Goal: Book appointment/travel/reservation

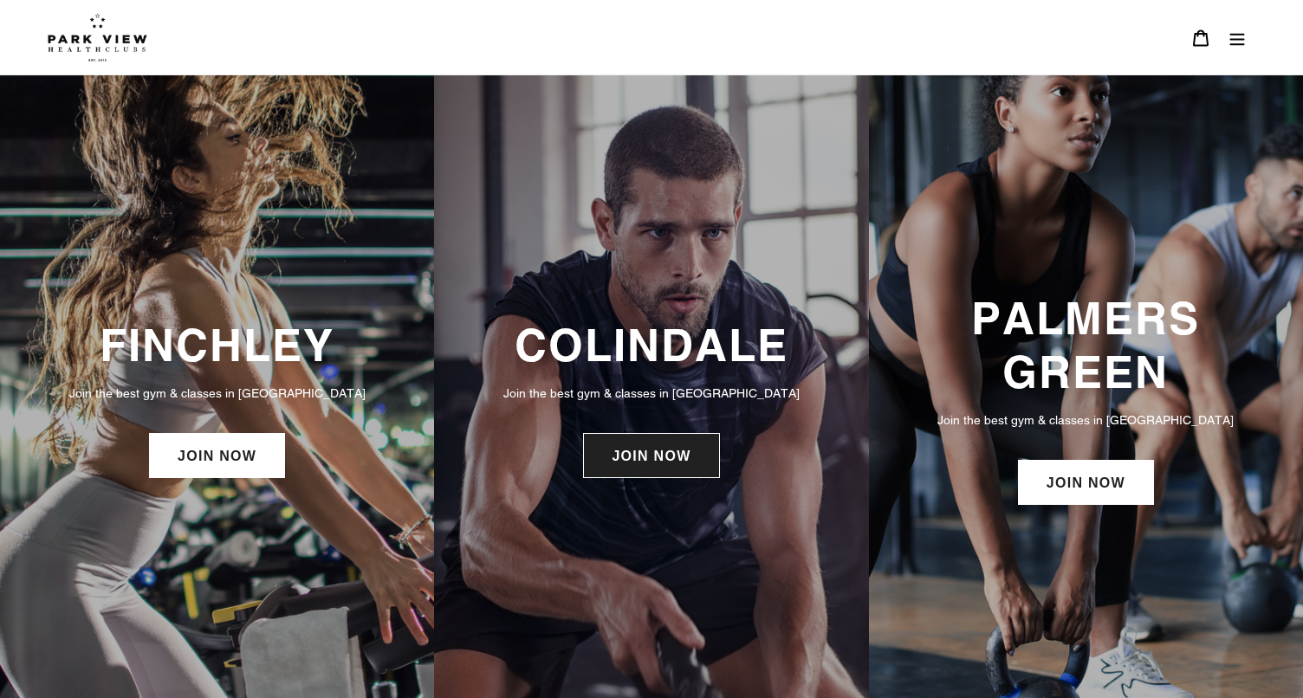
click at [690, 452] on link "JOIN NOW" at bounding box center [651, 455] width 136 height 45
click at [654, 437] on link "JOIN NOW" at bounding box center [651, 455] width 136 height 45
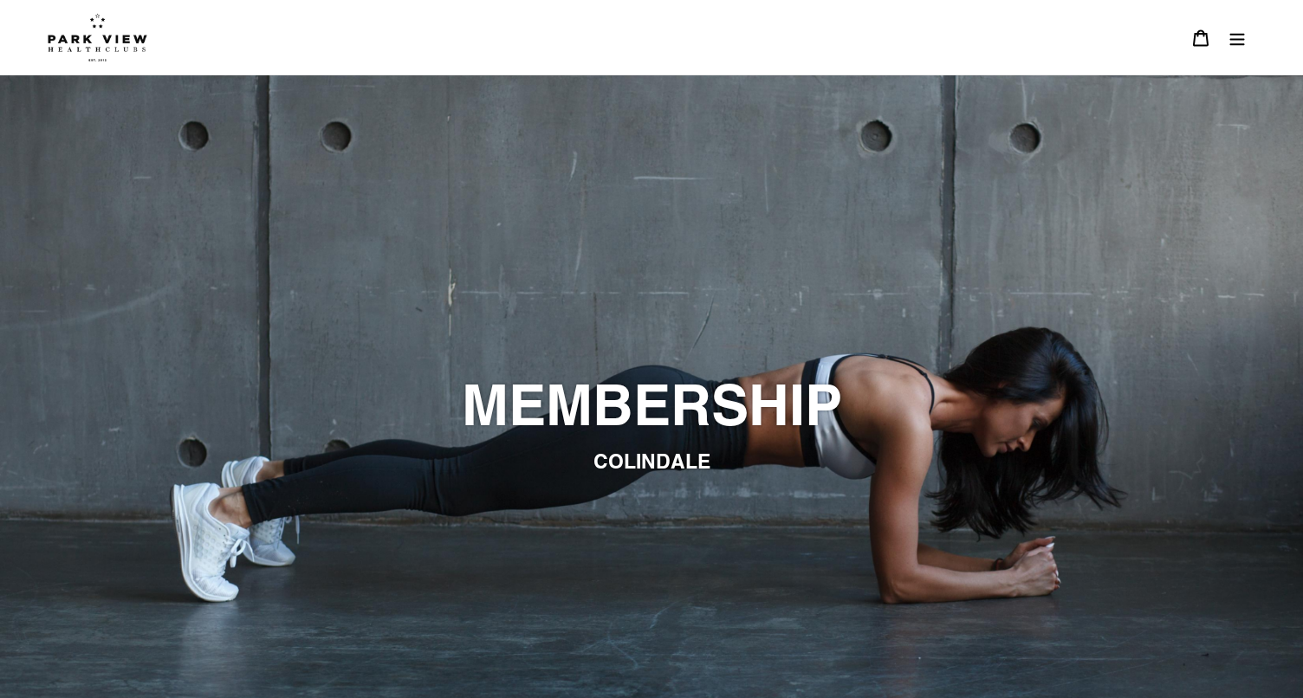
click at [1249, 49] on button "Menu" at bounding box center [1237, 37] width 36 height 37
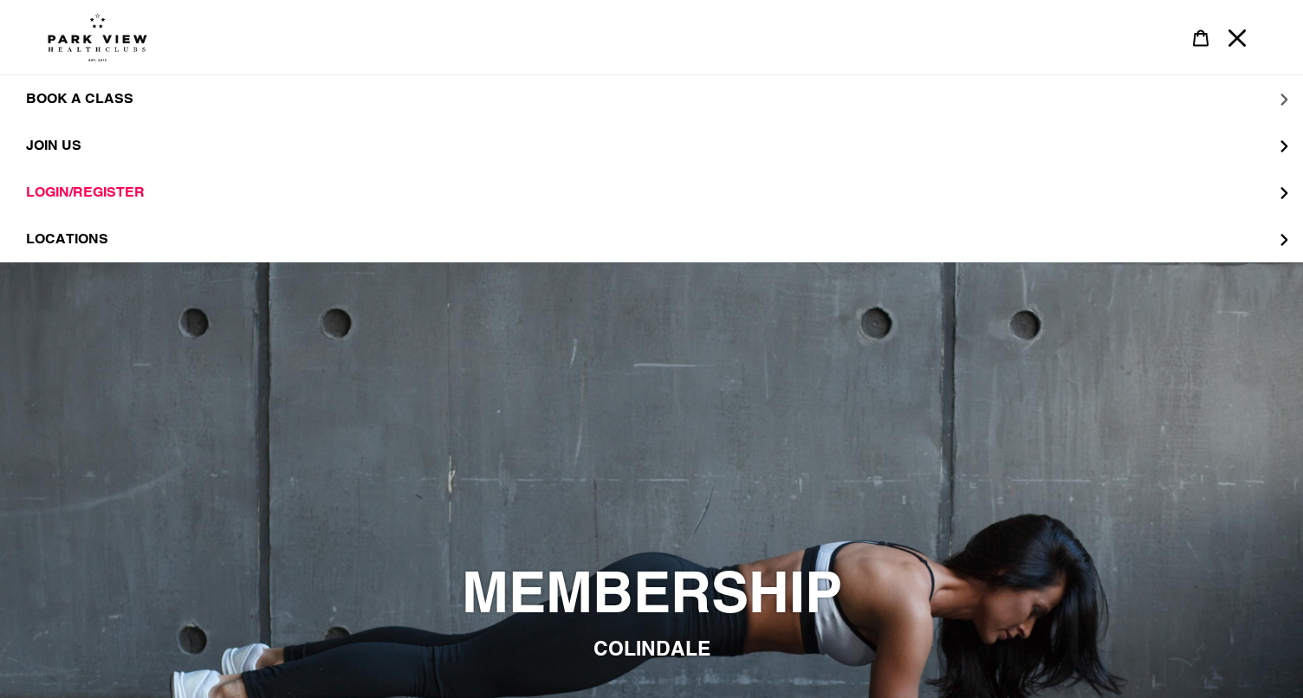
click at [108, 101] on span "BOOK A CLASS" at bounding box center [79, 98] width 107 height 17
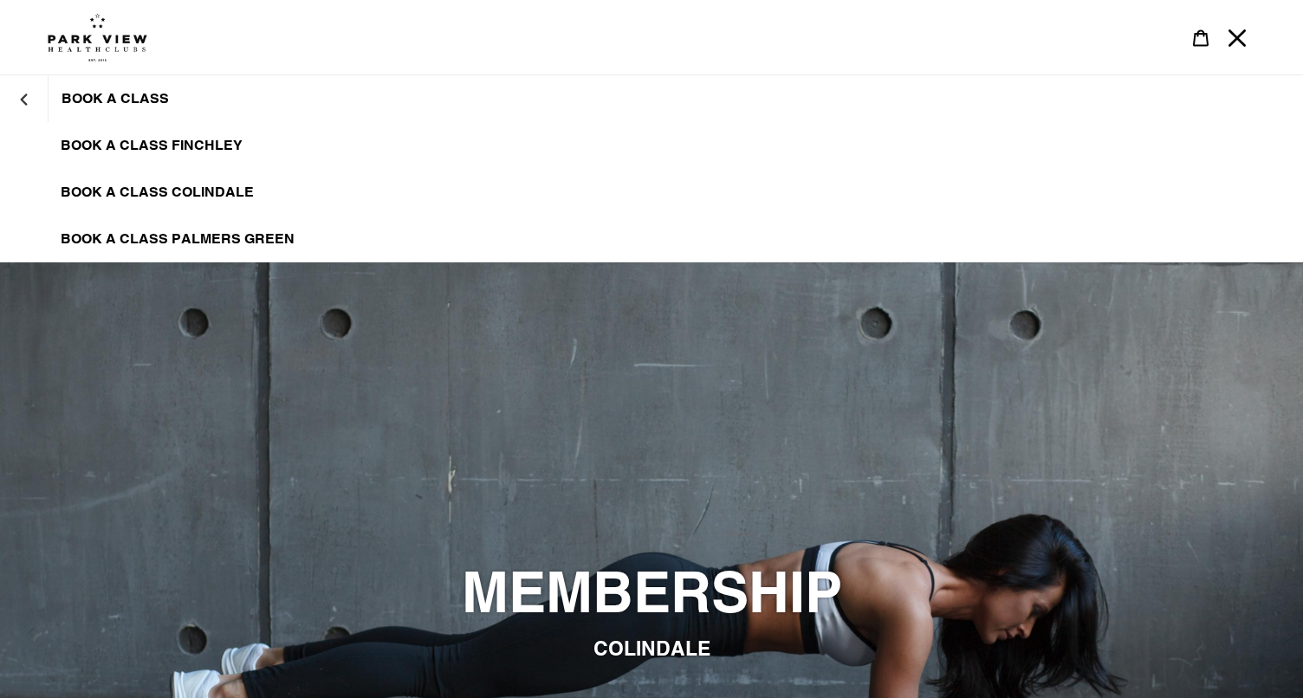
click at [171, 183] on link "BOOK A CLASS COLINDALE" at bounding box center [651, 192] width 1303 height 47
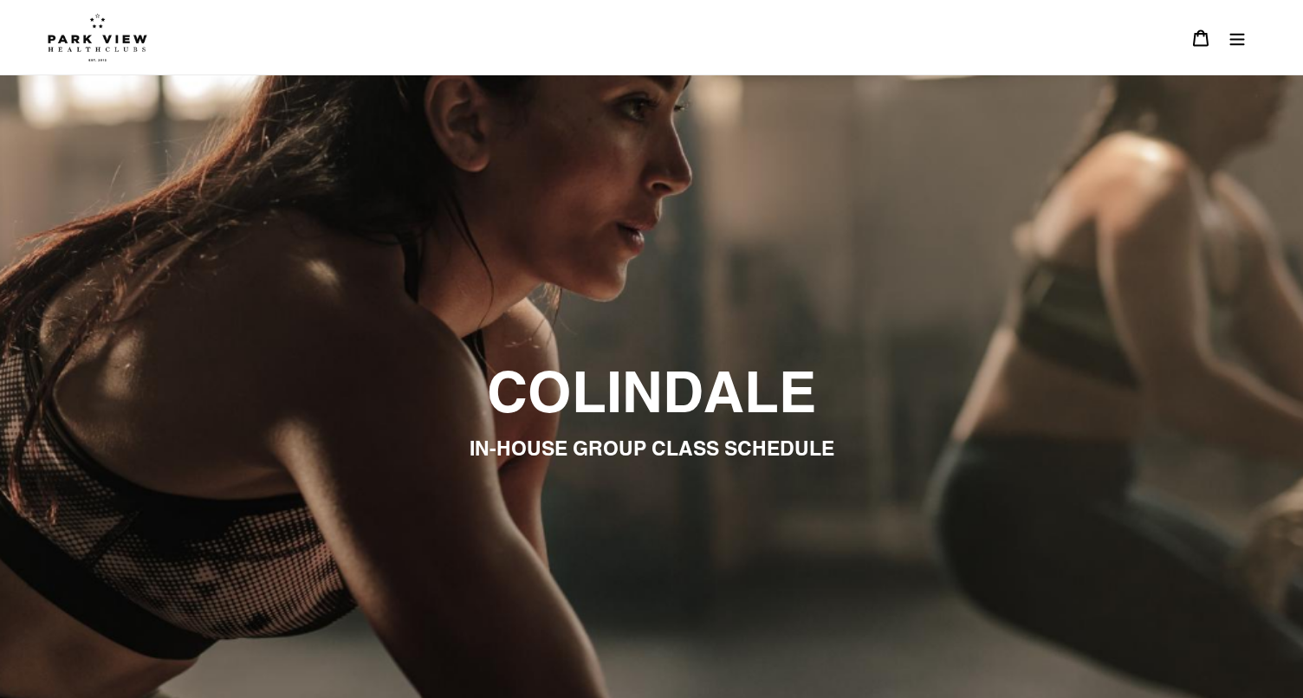
click at [1226, 33] on button "Menu" at bounding box center [1237, 37] width 36 height 37
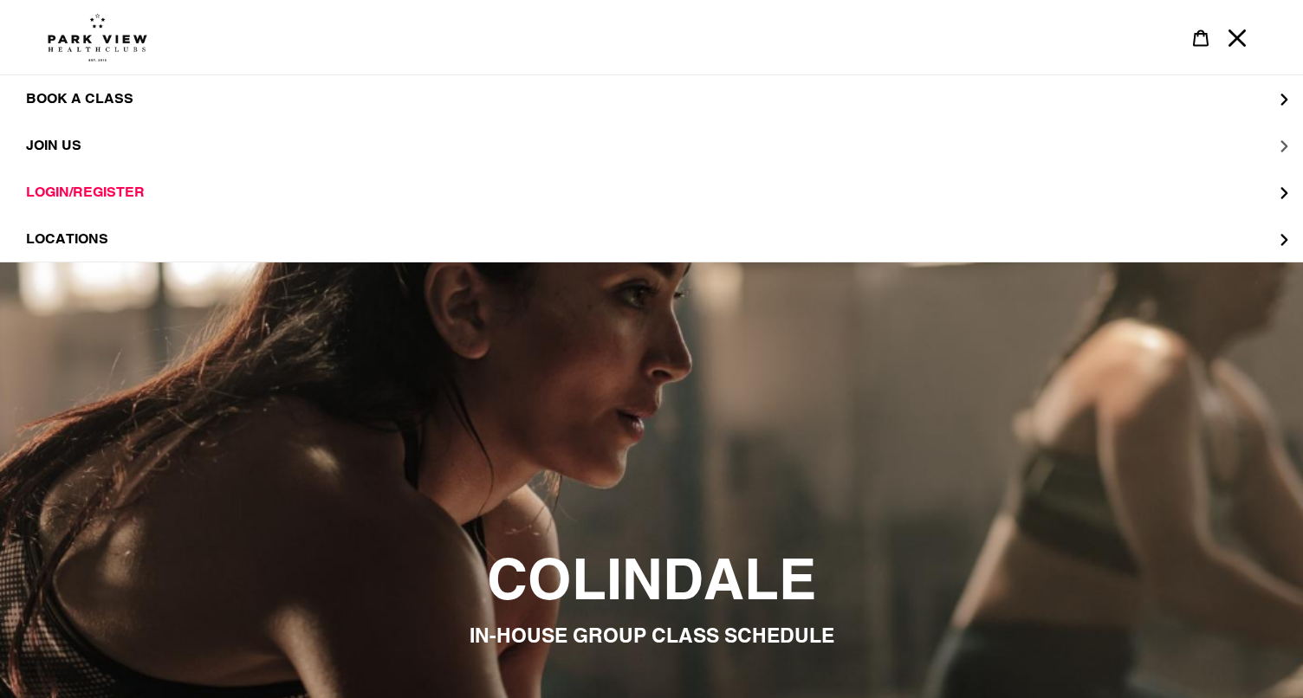
click at [41, 162] on button "JOIN US" at bounding box center [651, 145] width 1303 height 47
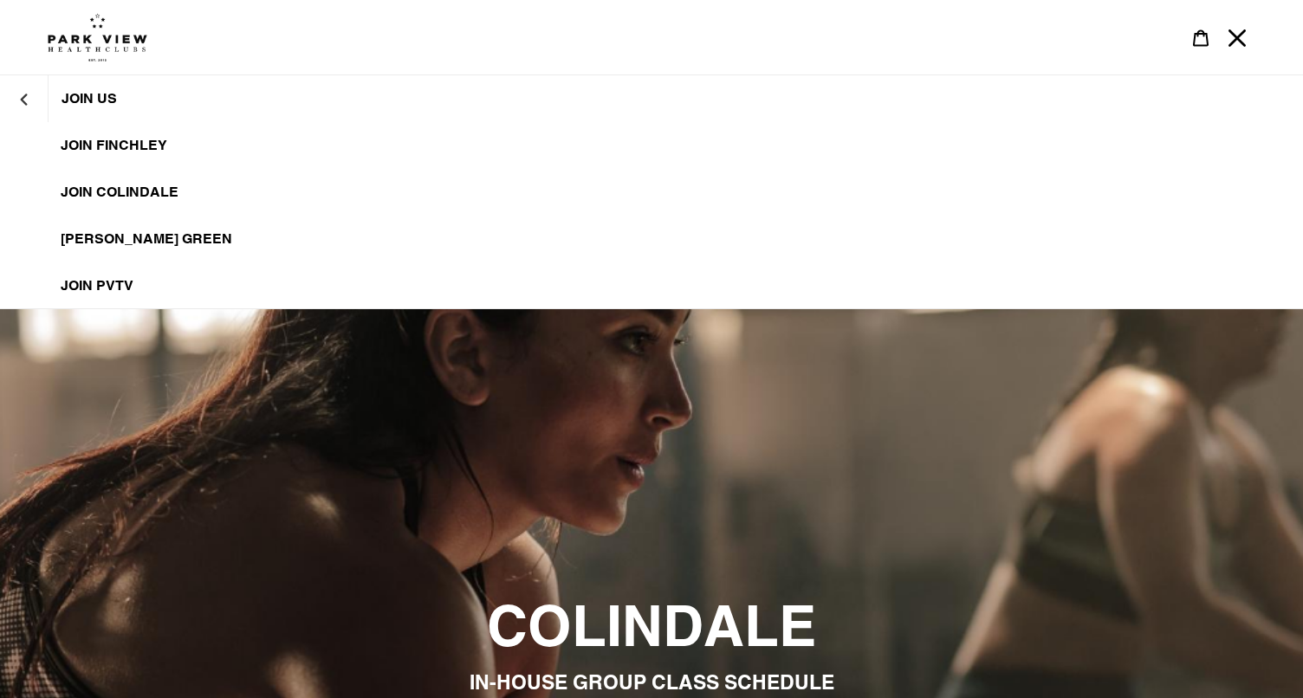
click at [100, 194] on span "JOIN Colindale" at bounding box center [120, 192] width 118 height 17
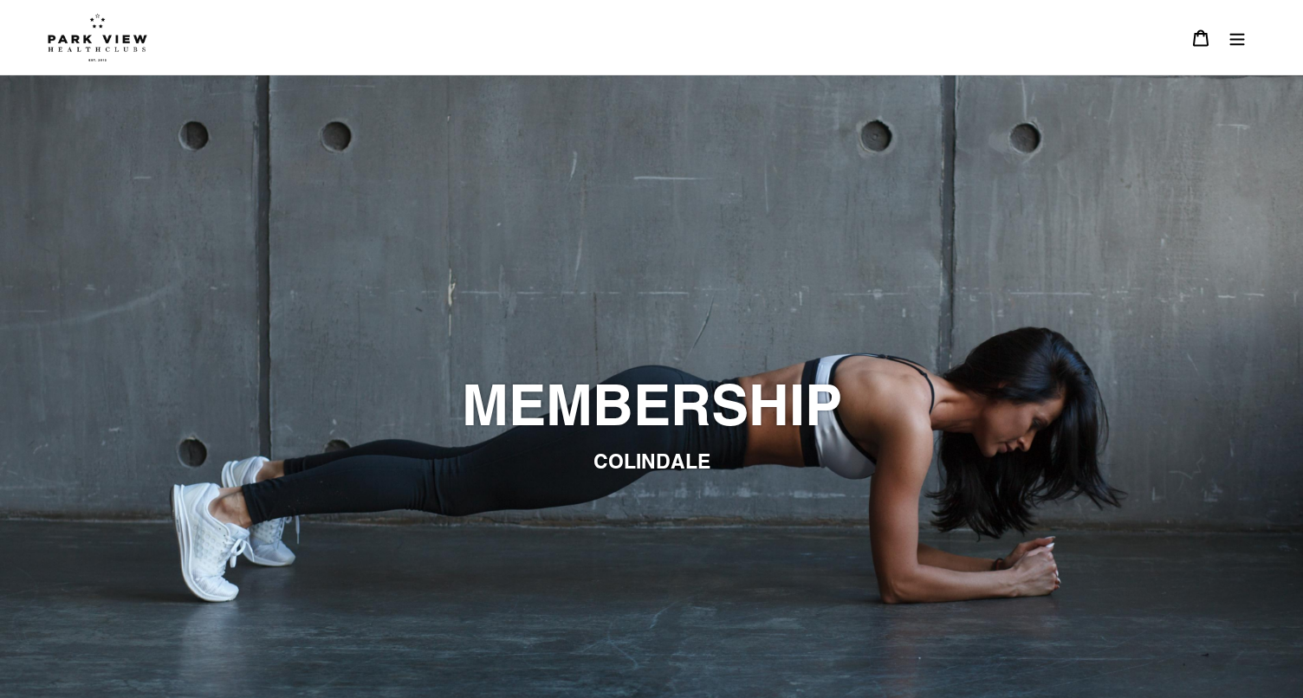
click at [1225, 39] on button "Menu" at bounding box center [1237, 37] width 36 height 37
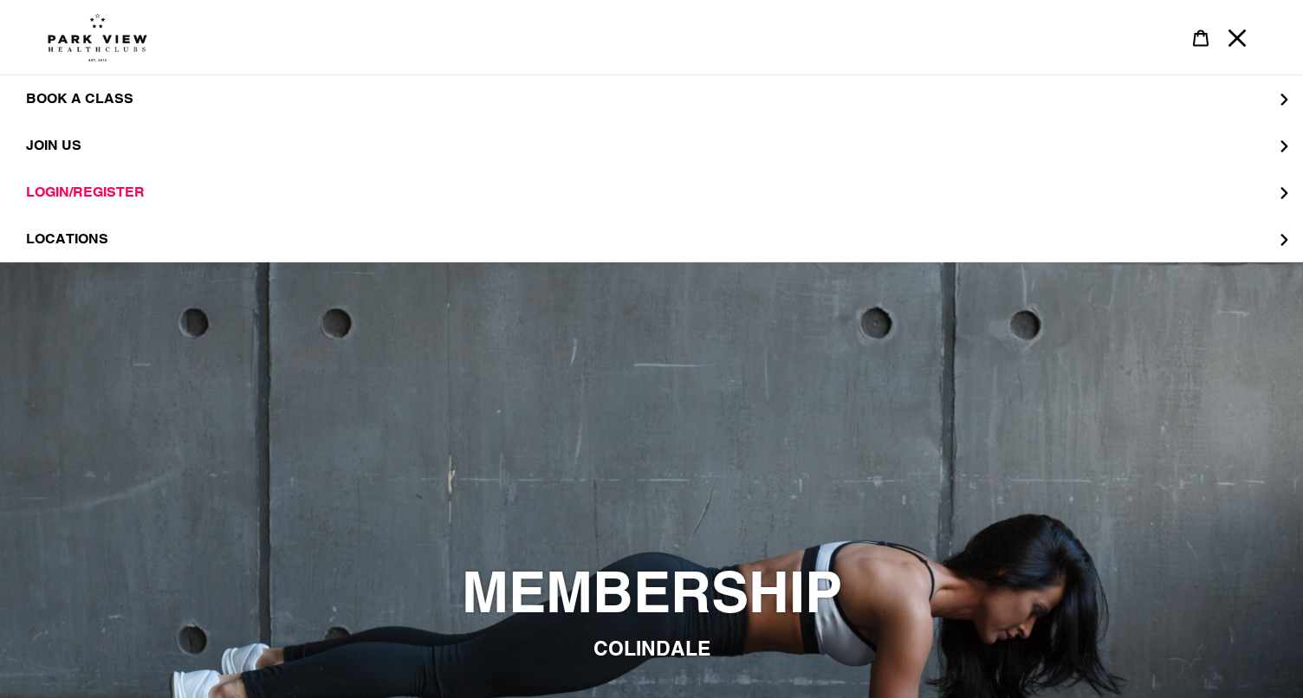
click at [88, 49] on img at bounding box center [98, 37] width 100 height 49
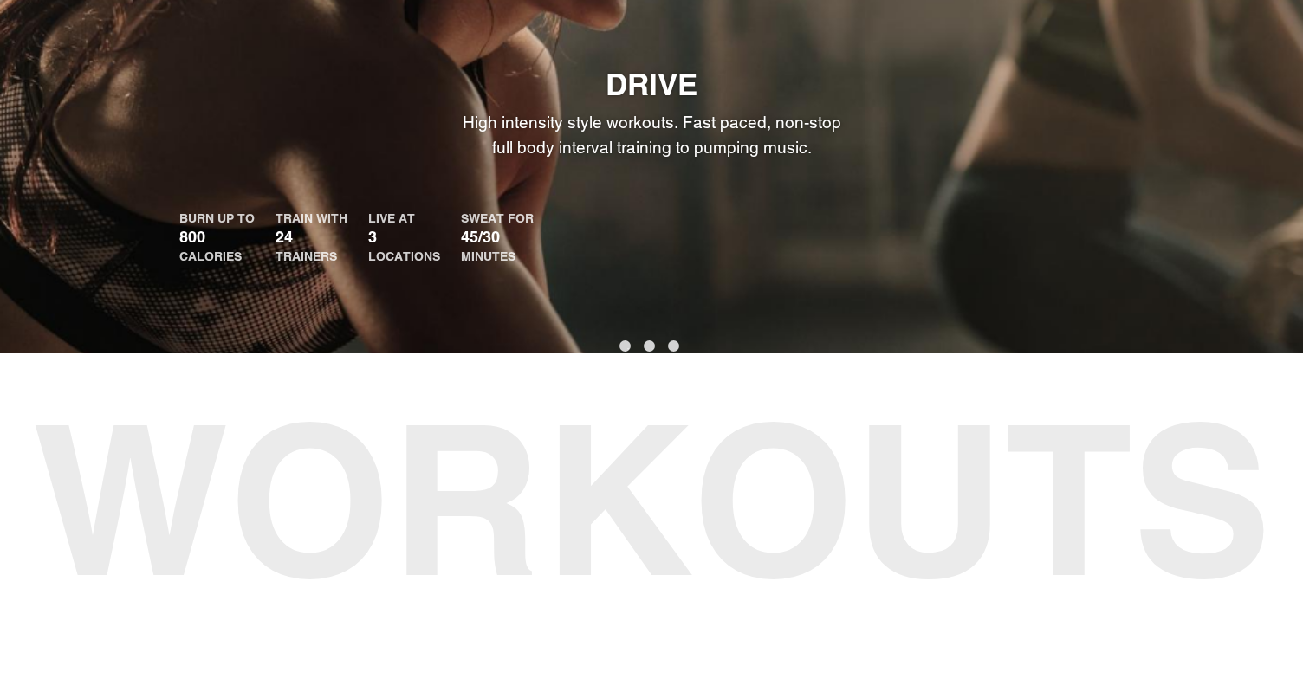
scroll to position [1028, 0]
click at [620, 340] on button "1" at bounding box center [624, 345] width 11 height 11
click at [638, 340] on ul "1 2 3" at bounding box center [651, 345] width 1303 height 24
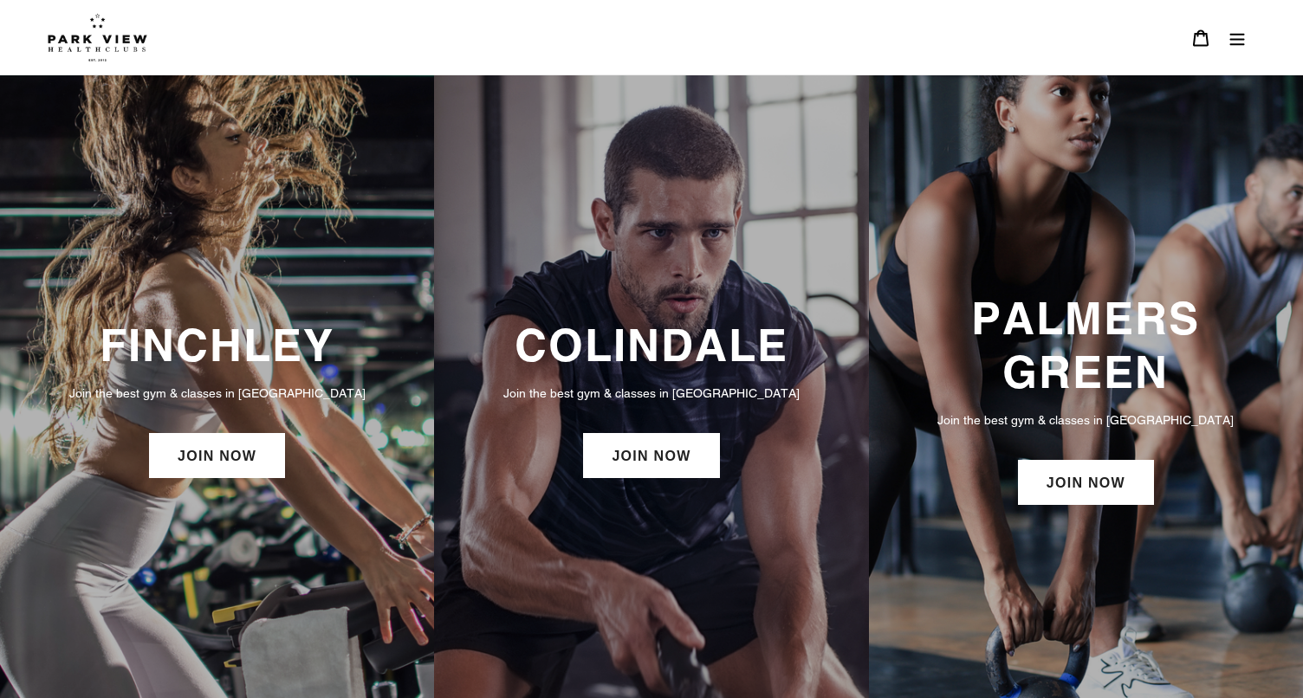
scroll to position [0, 0]
click at [649, 469] on link "JOIN NOW" at bounding box center [651, 455] width 136 height 45
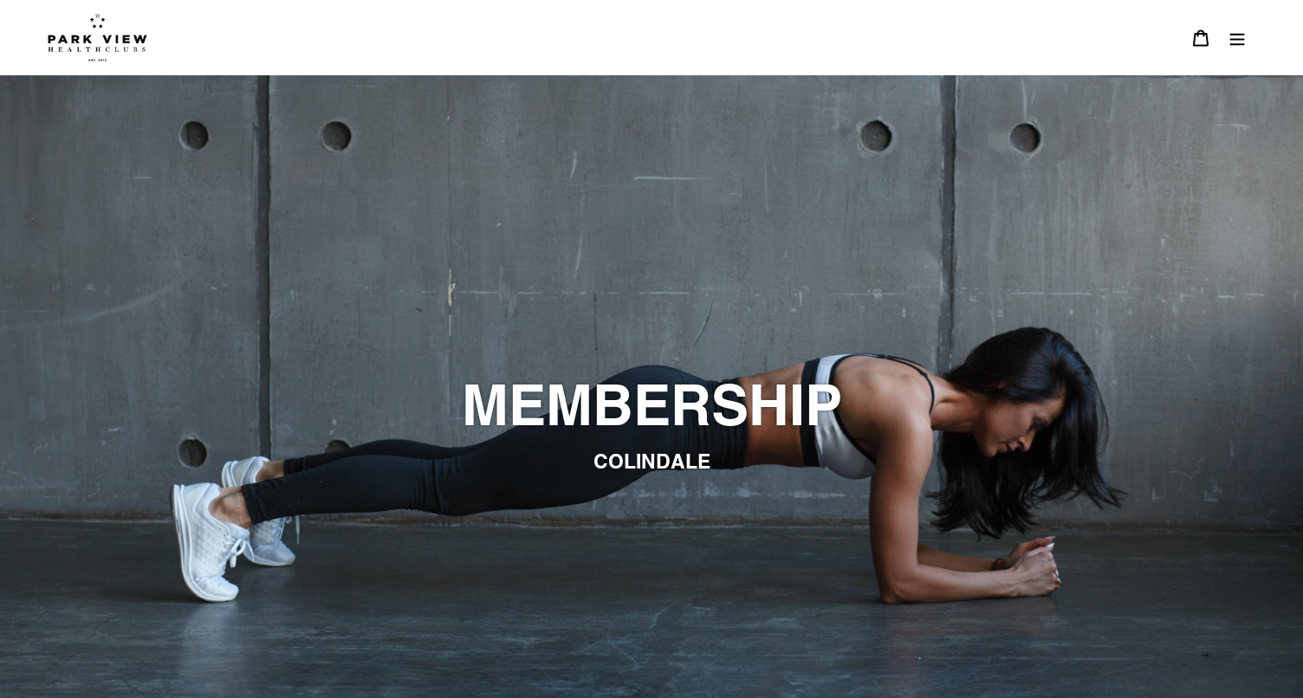
click at [1234, 38] on icon "Menu" at bounding box center [1236, 37] width 17 height 17
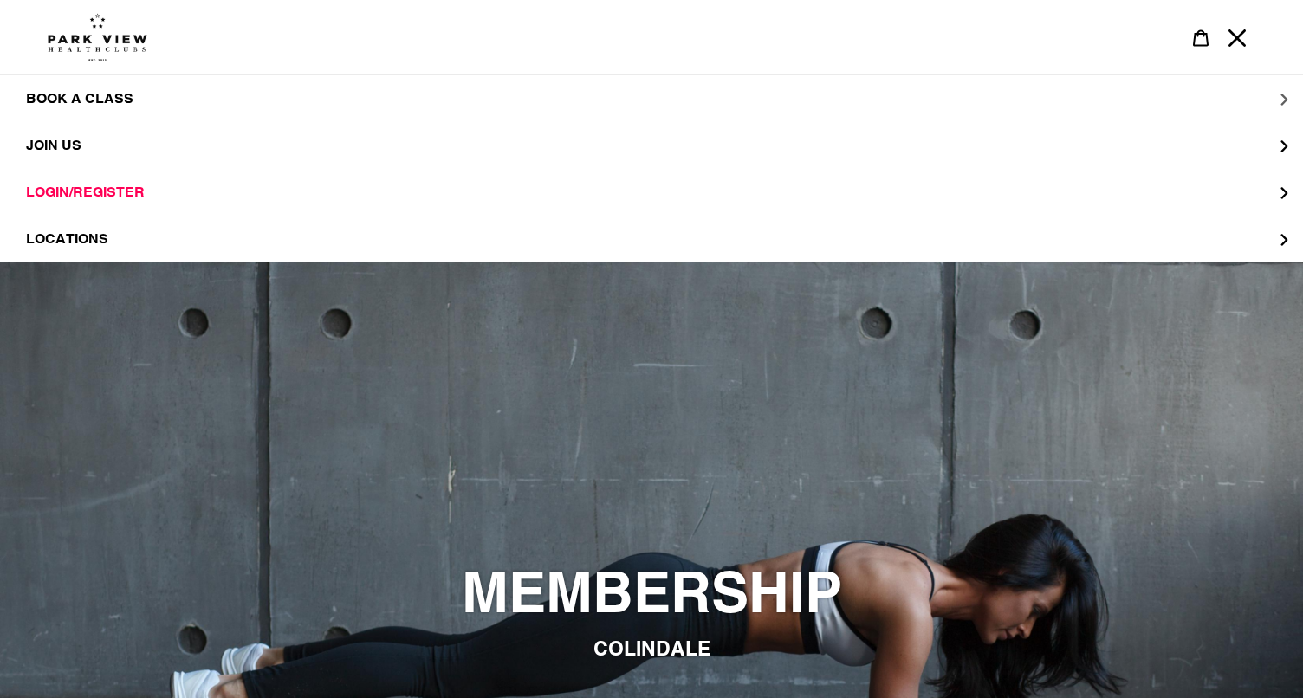
click at [114, 94] on span "BOOK A CLASS" at bounding box center [79, 98] width 107 height 17
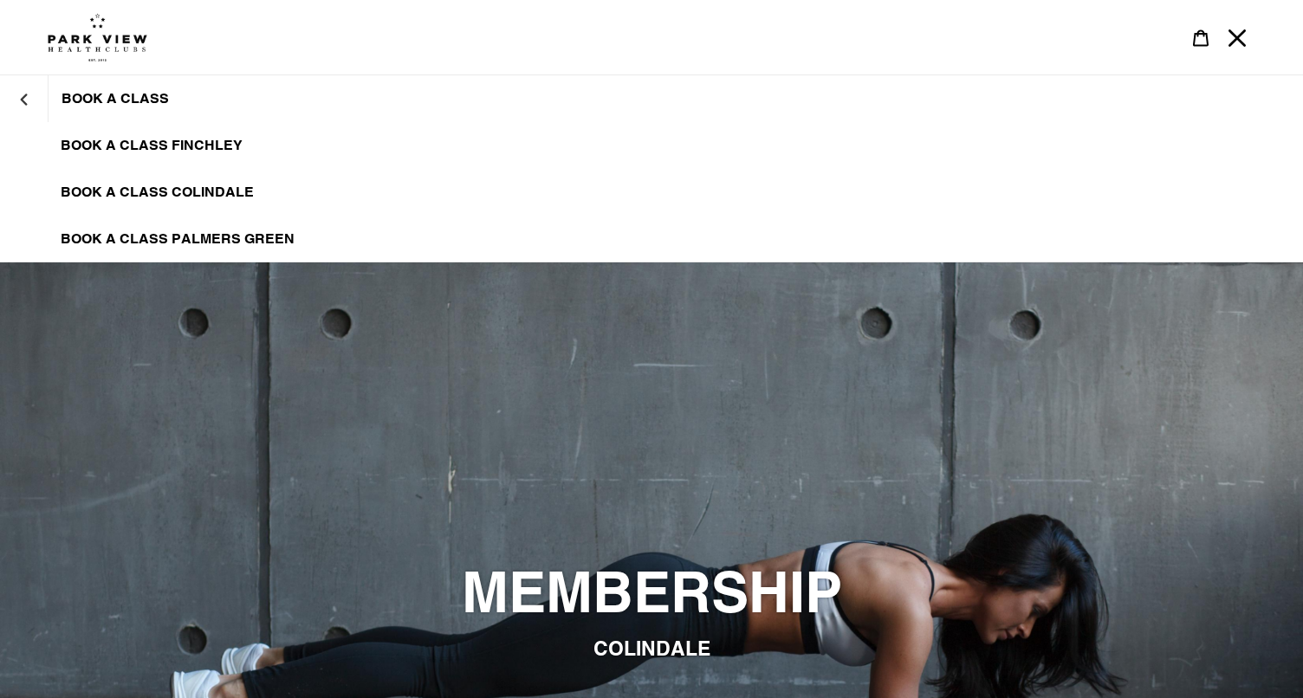
click at [190, 167] on link "BOOK A CLASS FINCHLEY" at bounding box center [651, 145] width 1303 height 47
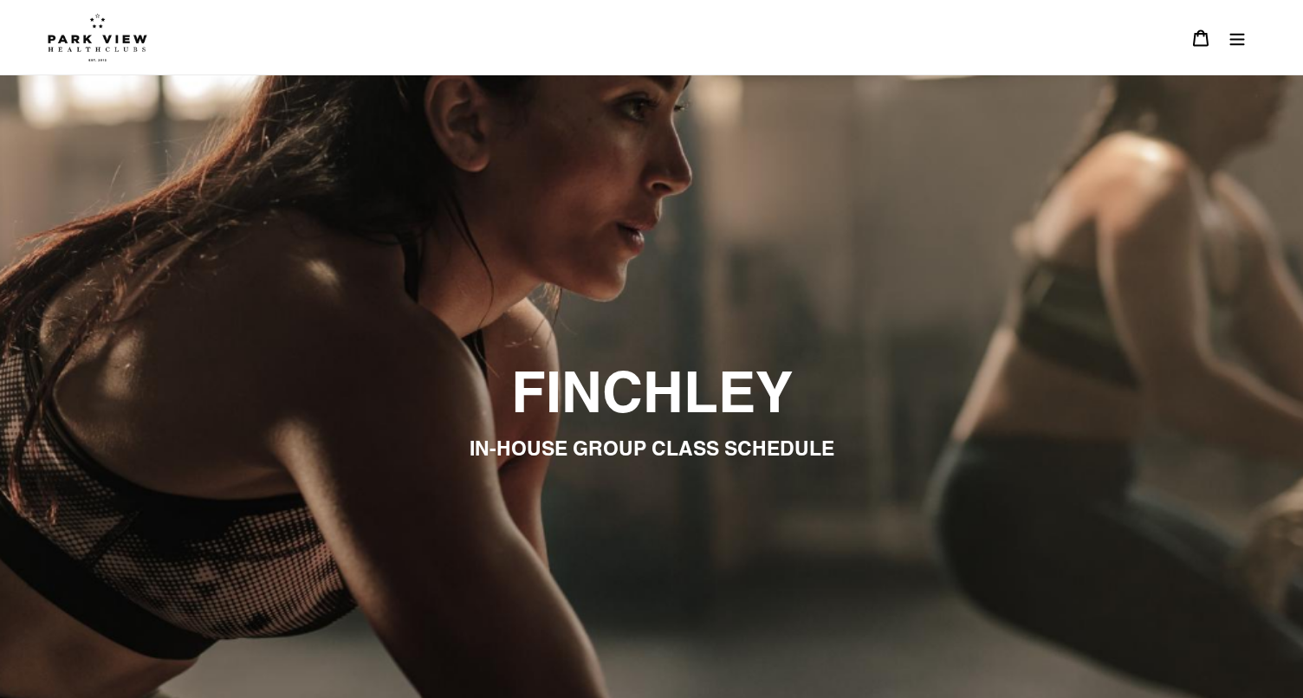
click at [1238, 41] on icon "Menu" at bounding box center [1236, 37] width 17 height 17
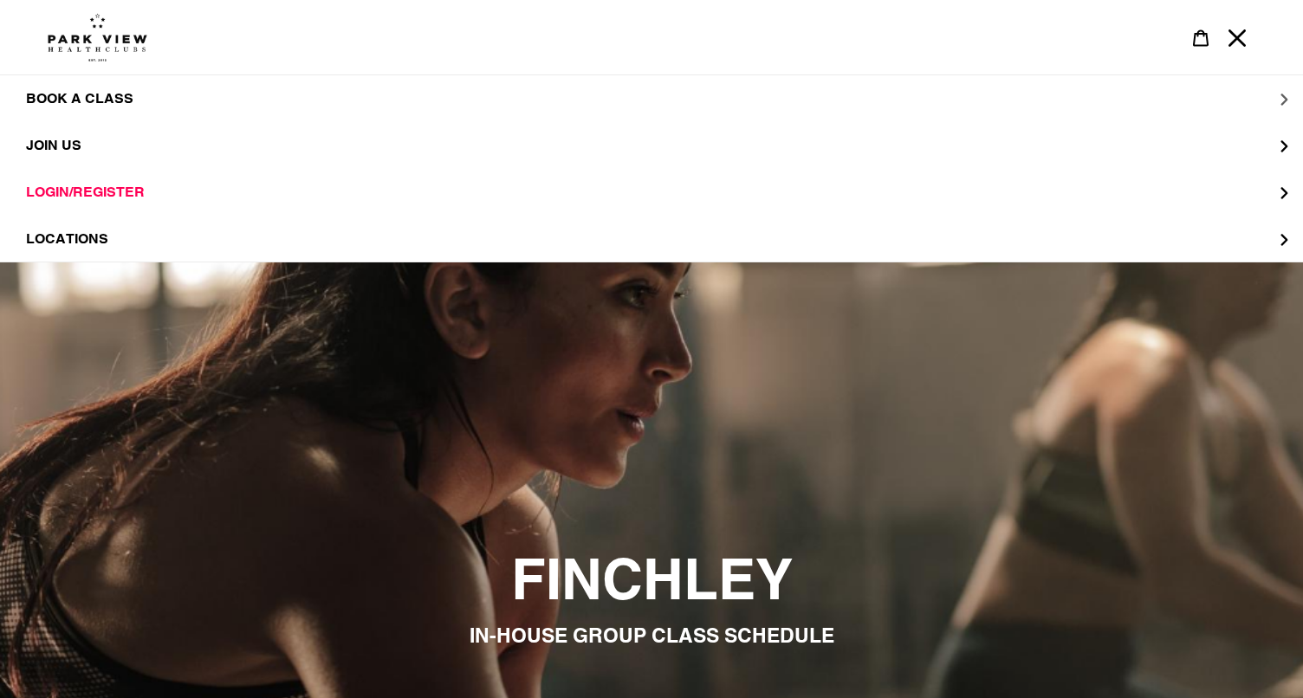
click at [399, 96] on button "BOOK A CLASS" at bounding box center [651, 98] width 1303 height 47
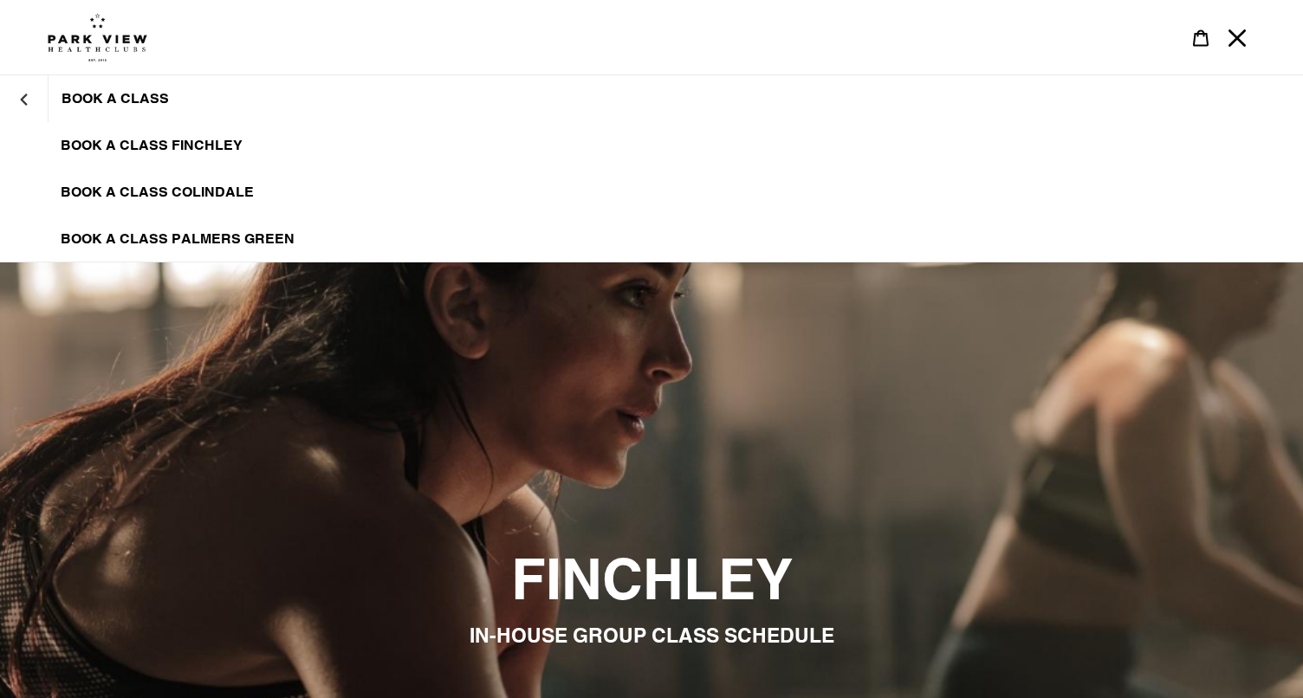
click at [196, 192] on span "BOOK A CLASS COLINDALE" at bounding box center [157, 192] width 193 height 17
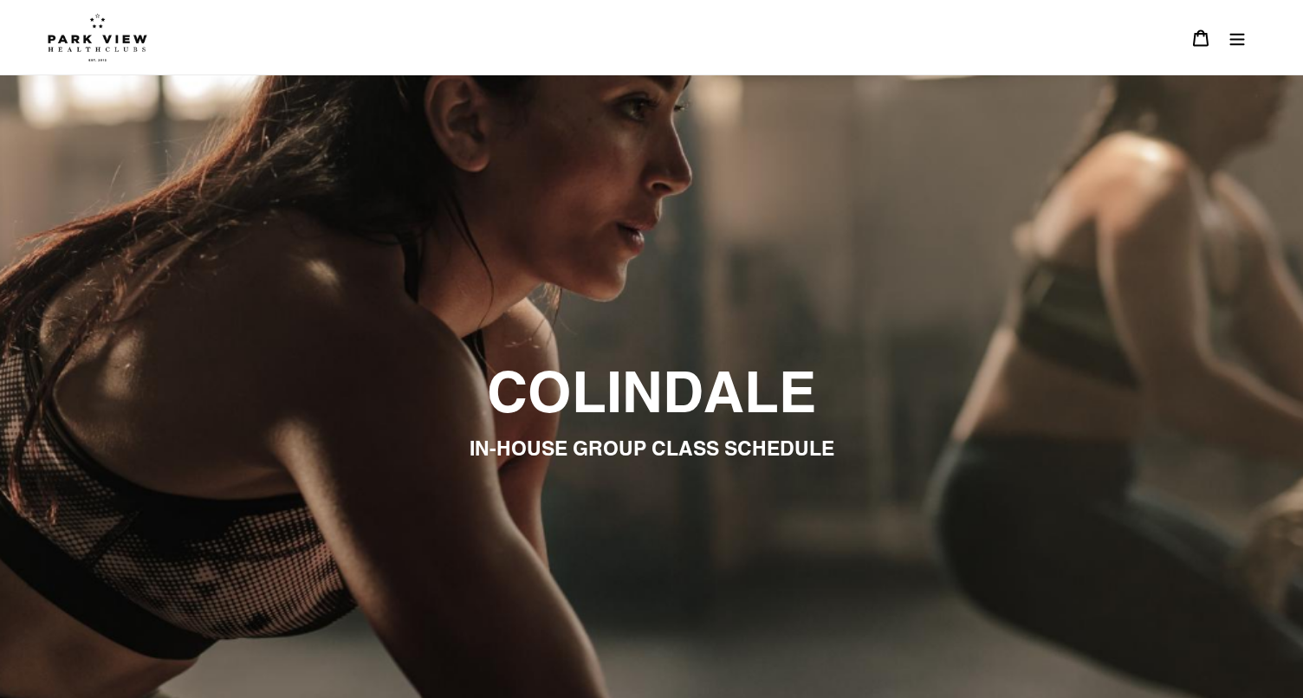
click at [1240, 31] on icon "Menu" at bounding box center [1236, 37] width 17 height 17
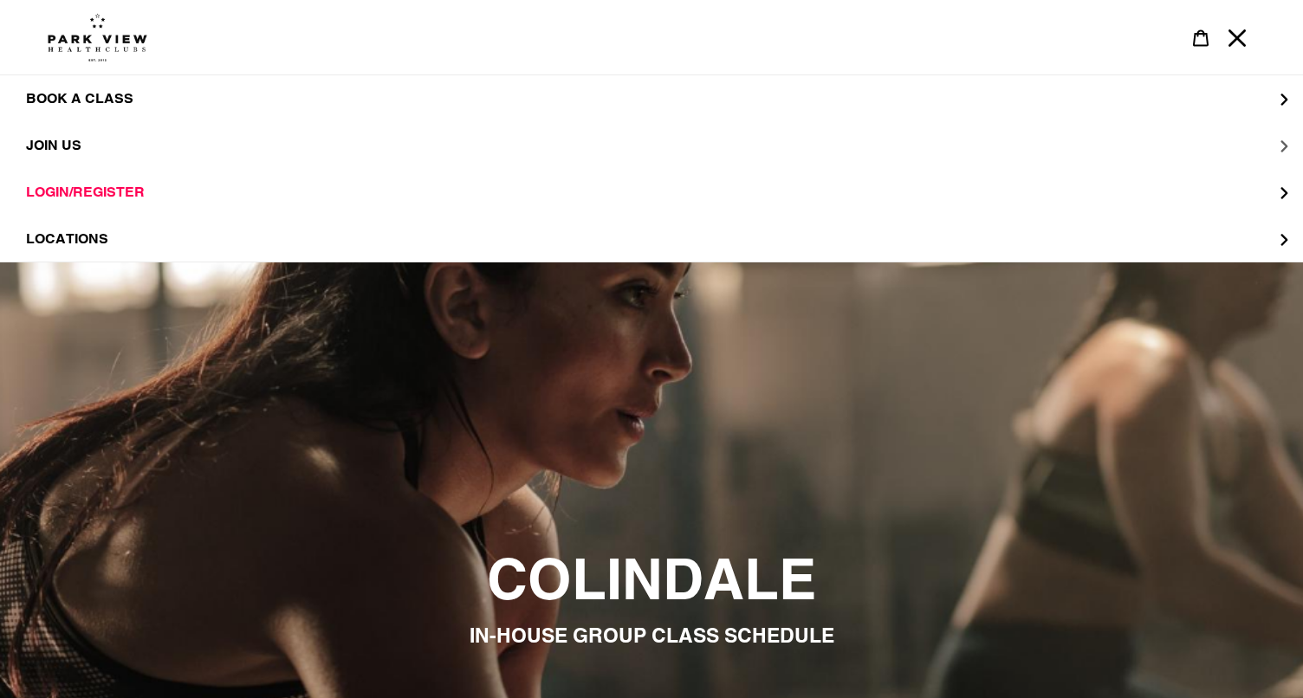
click at [73, 143] on span "JOIN US" at bounding box center [53, 145] width 55 height 17
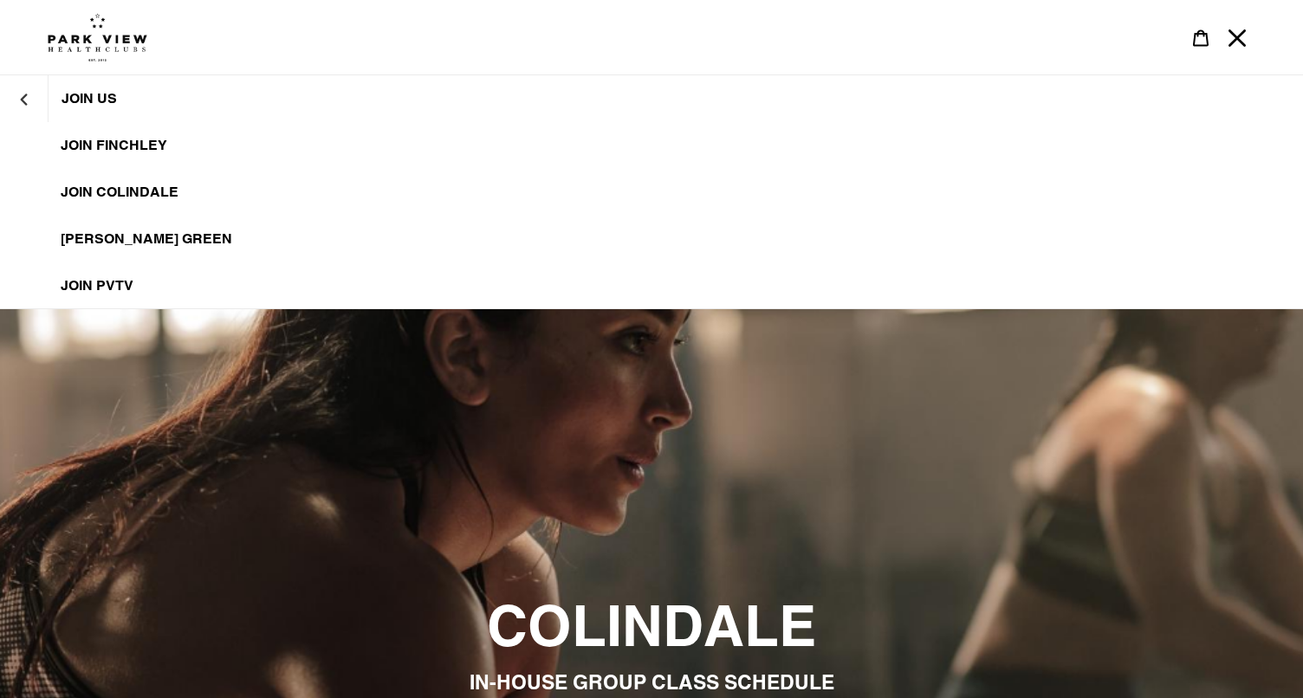
scroll to position [1, 0]
click at [146, 186] on span "JOIN Colindale" at bounding box center [120, 191] width 118 height 17
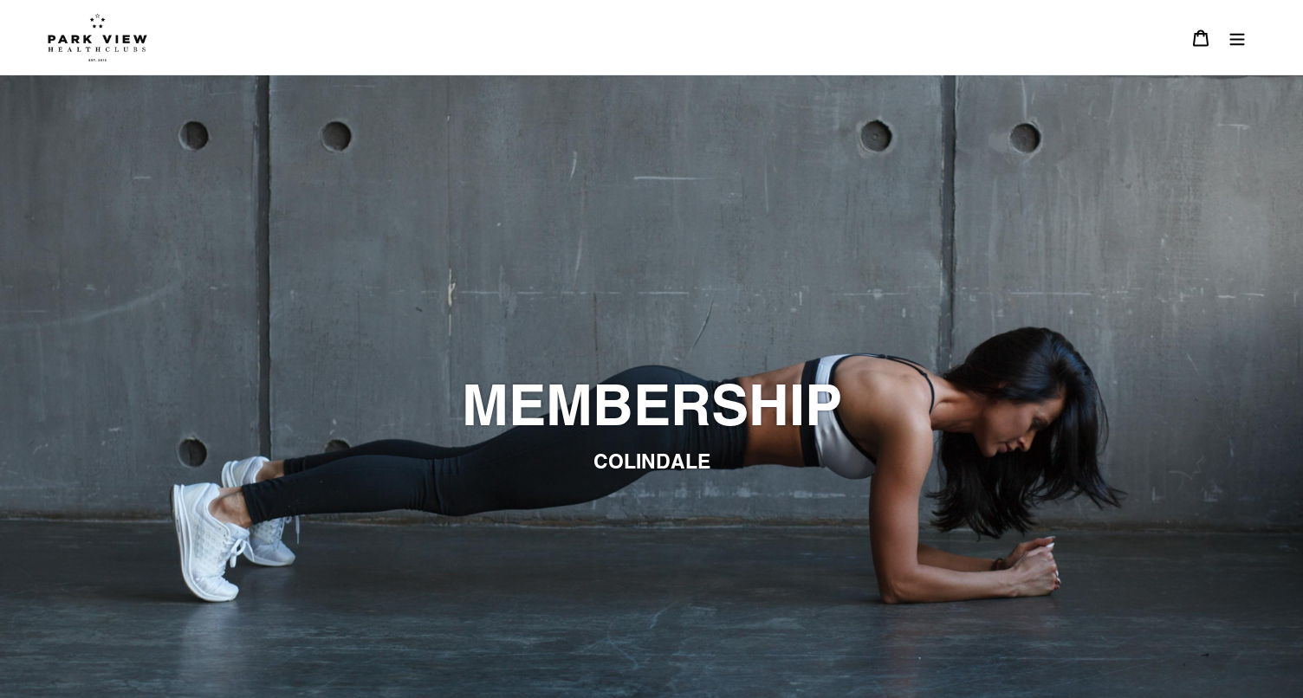
click at [1232, 54] on button "Menu" at bounding box center [1237, 37] width 36 height 37
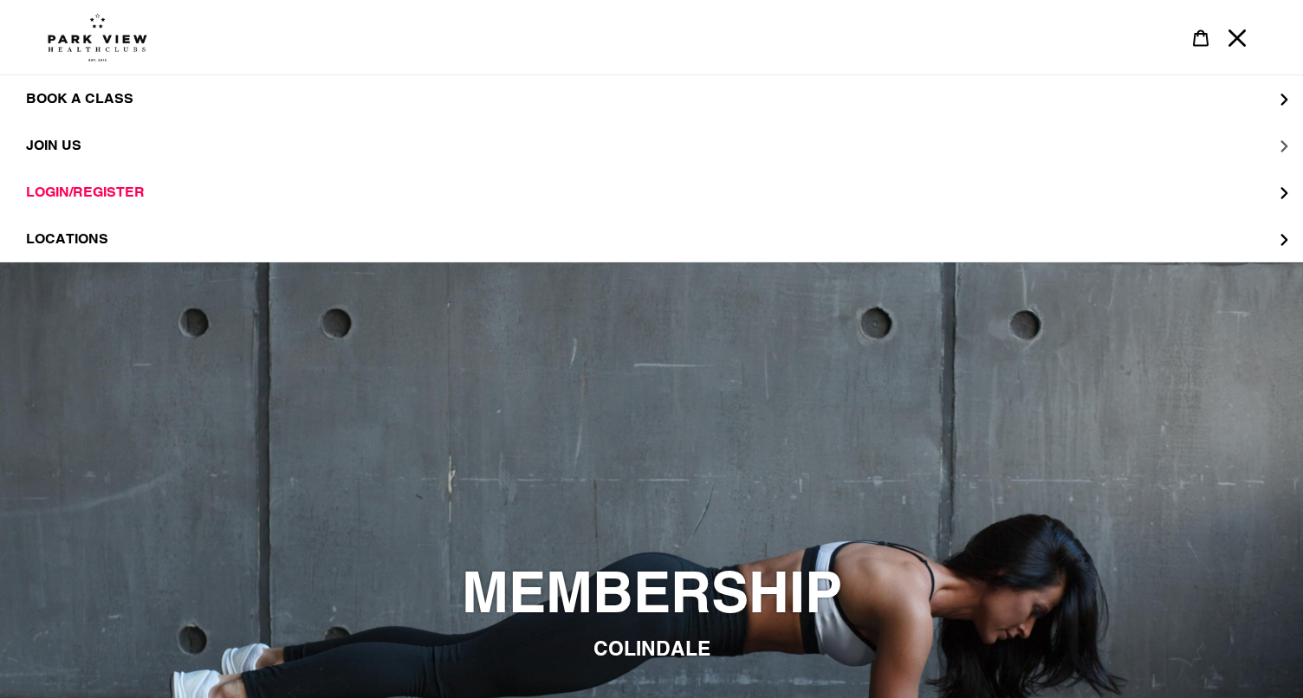
click at [69, 150] on span "JOIN US" at bounding box center [53, 145] width 55 height 16
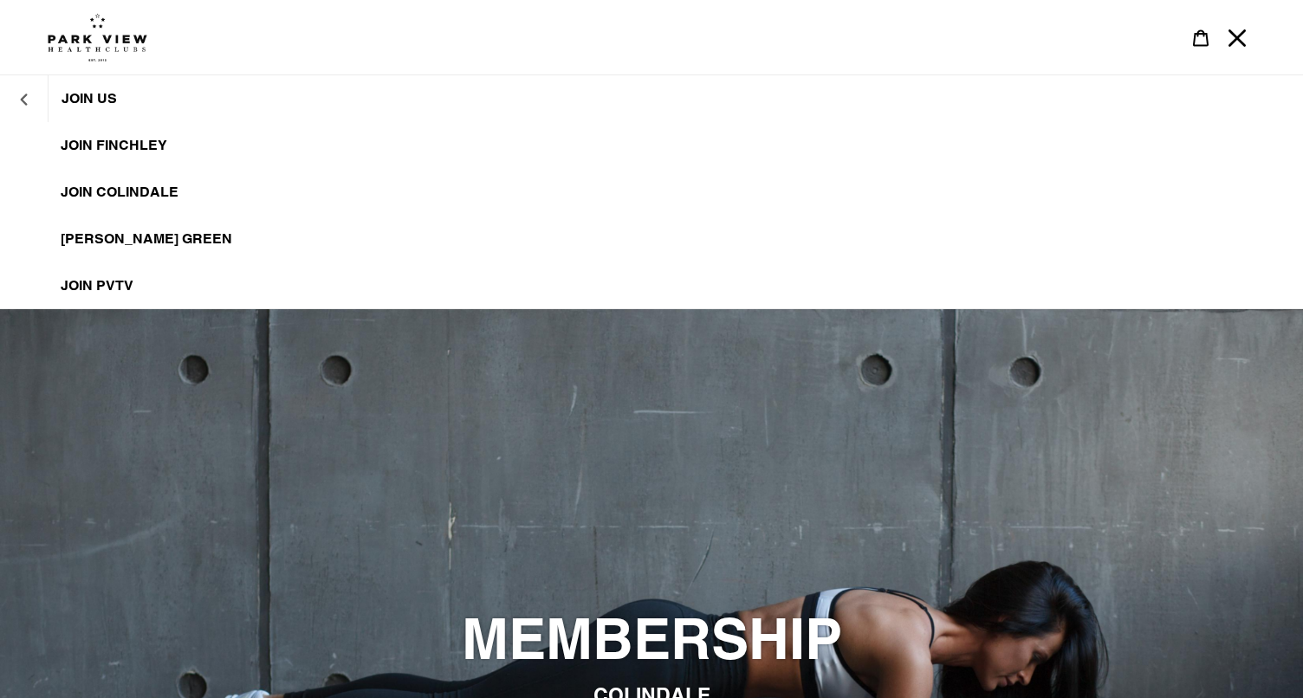
click at [30, 102] on button "JOIN US" at bounding box center [24, 99] width 48 height 42
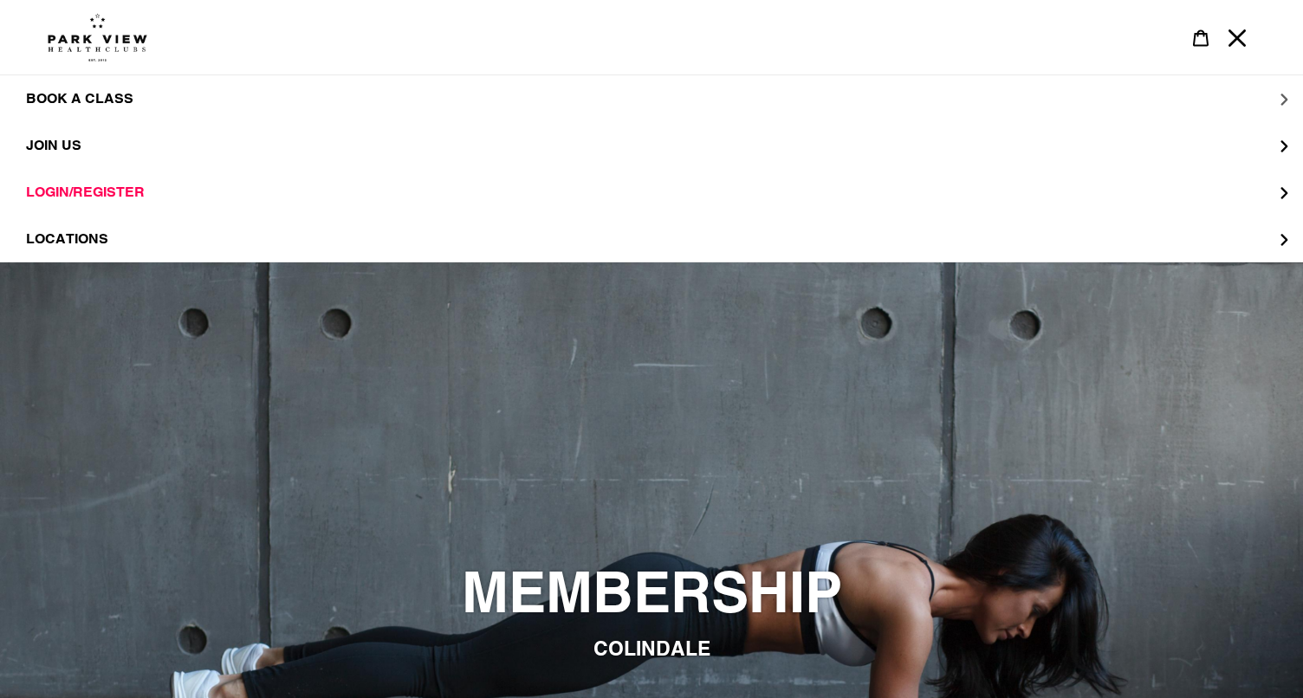
click at [49, 99] on span "BOOK A CLASS" at bounding box center [79, 98] width 107 height 17
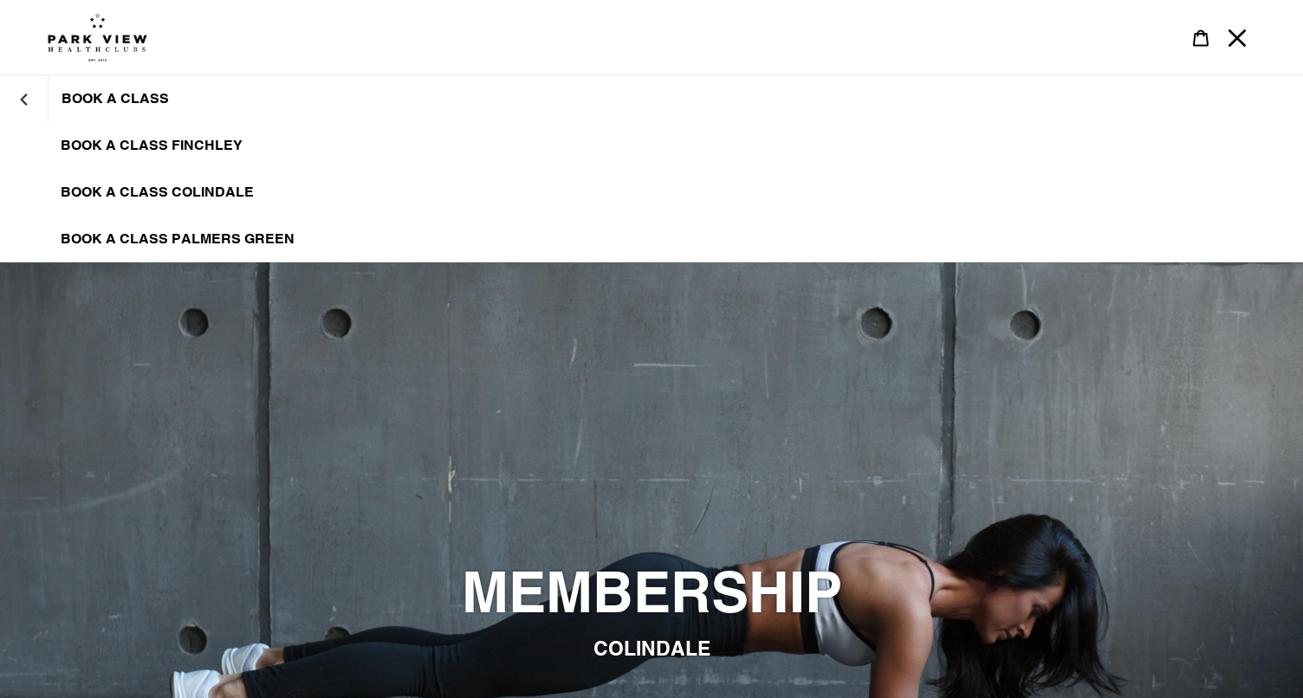
click at [113, 192] on span "BOOK A CLASS COLINDALE" at bounding box center [157, 192] width 193 height 17
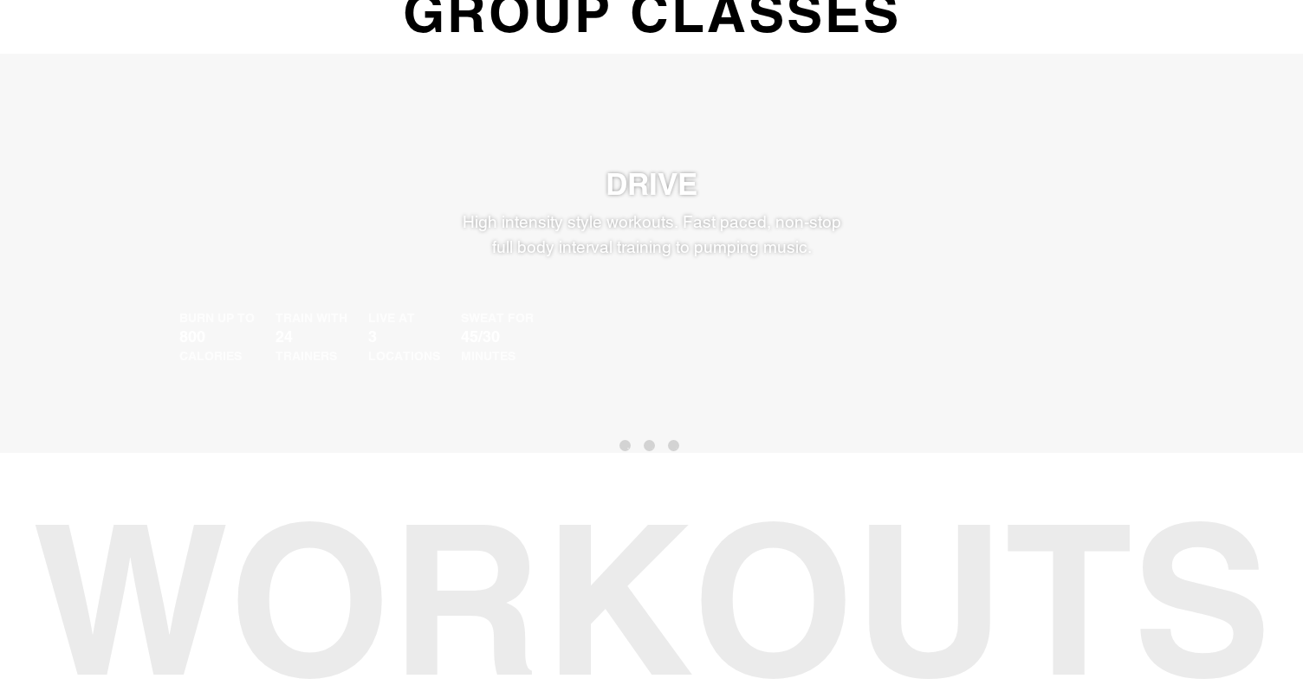
scroll to position [934, 0]
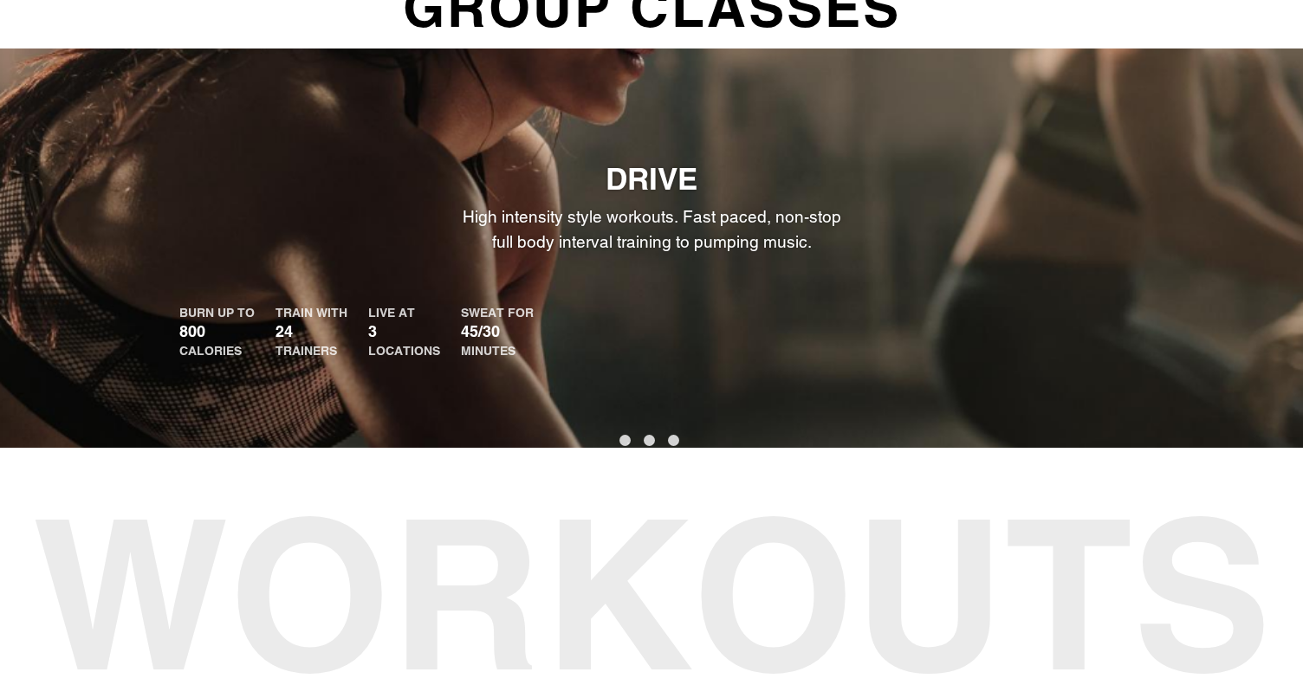
click at [621, 443] on button "1" at bounding box center [624, 440] width 11 height 11
click at [645, 438] on button "2" at bounding box center [649, 440] width 11 height 11
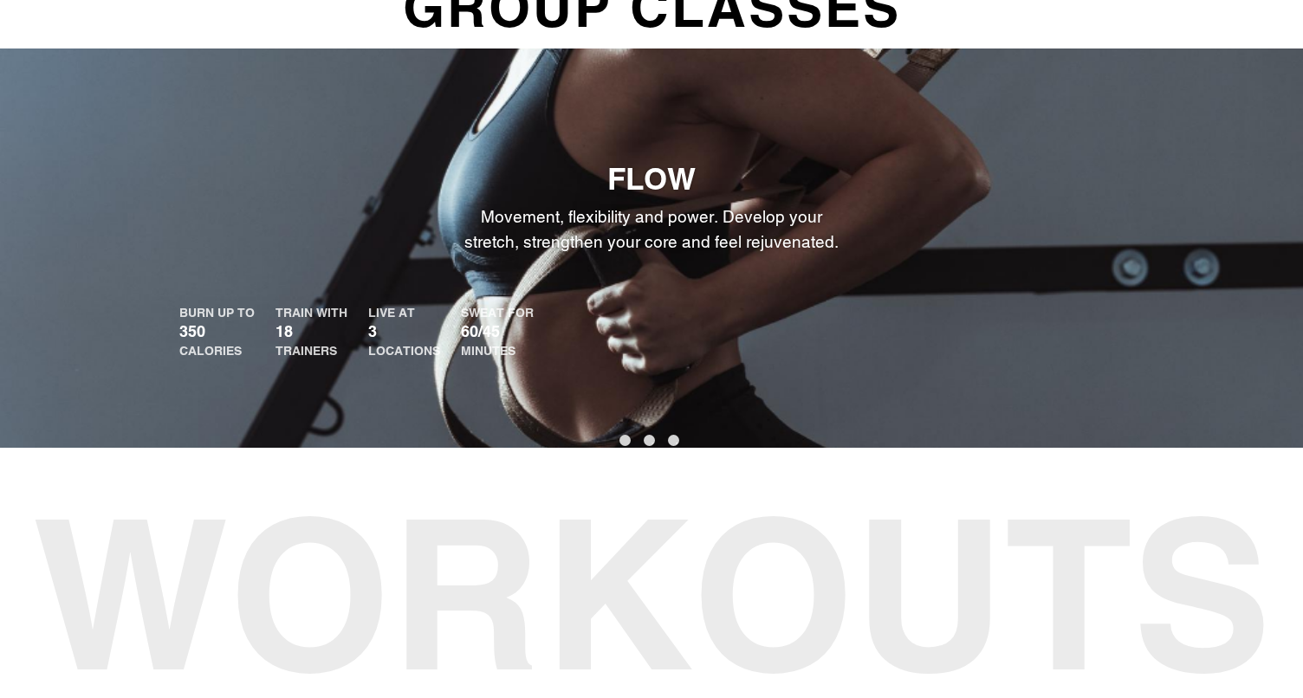
click at [679, 435] on button "3" at bounding box center [673, 440] width 11 height 11
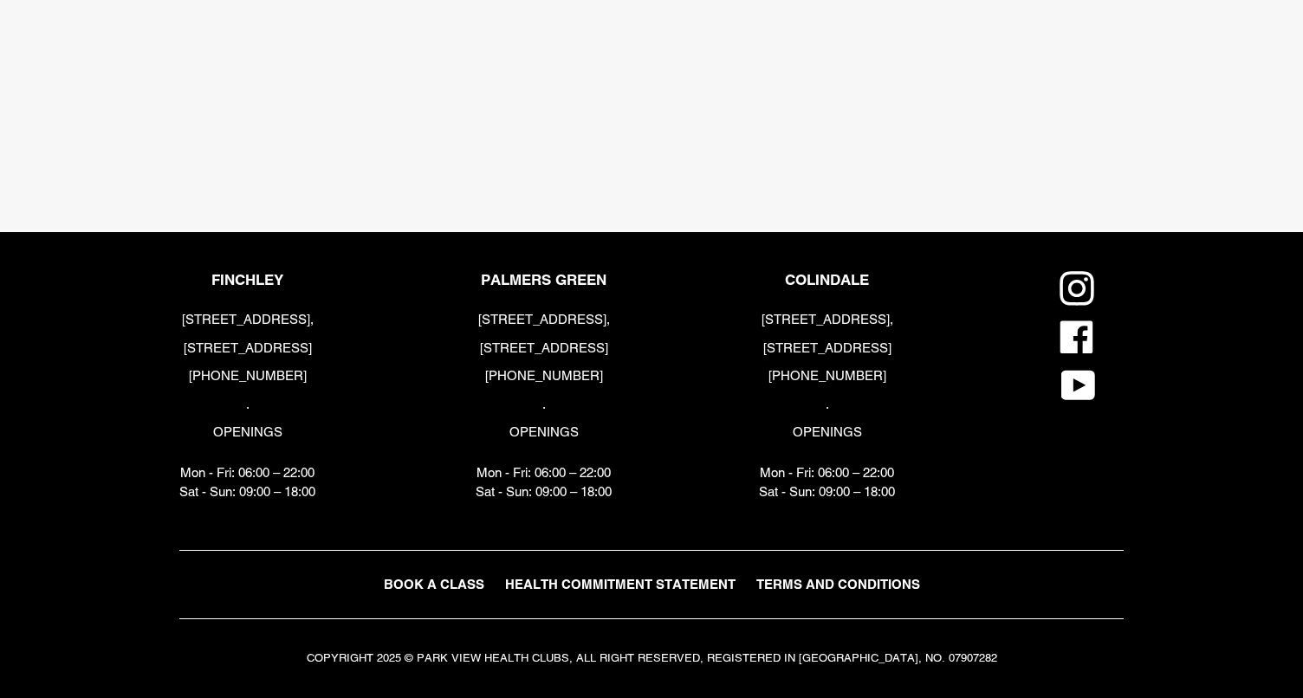
scroll to position [3662, 0]
